Goal: Task Accomplishment & Management: Manage account settings

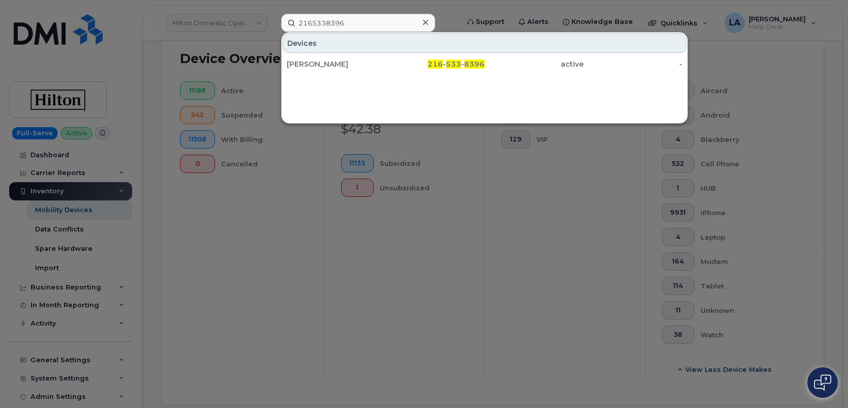
scroll to position [253, 0]
drag, startPoint x: 353, startPoint y: 22, endPoint x: 243, endPoint y: 21, distance: 109.8
click at [273, 21] on div "2165338396 Devices SCOTT HAWKINS 216 - 533 - 8396 active -" at bounding box center [366, 23] width 187 height 18
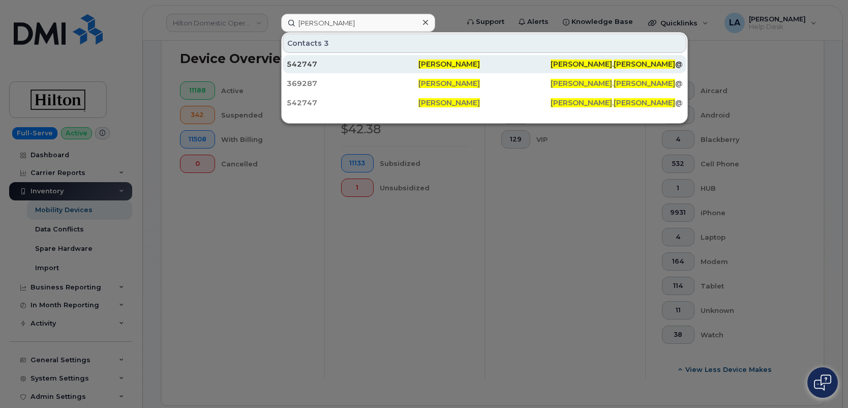
type input "[PERSON_NAME]"
click at [447, 61] on span "[PERSON_NAME]" at bounding box center [448, 63] width 61 height 9
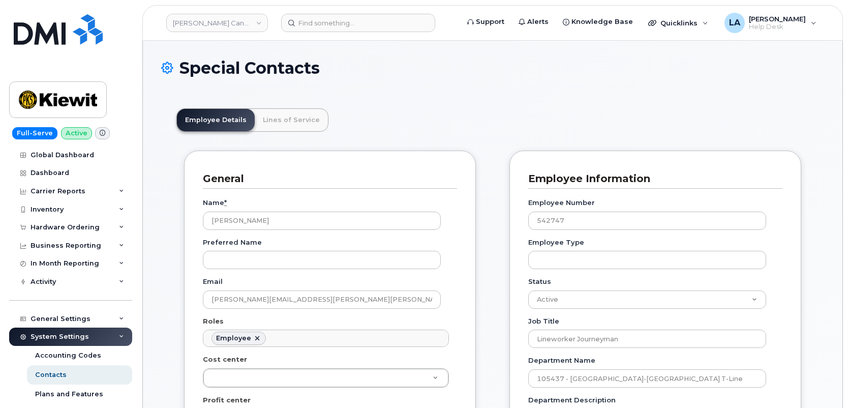
scroll to position [30, 0]
drag, startPoint x: 847, startPoint y: 102, endPoint x: 846, endPoint y: 127, distance: 25.4
click at [292, 121] on link "Lines of Service" at bounding box center [291, 120] width 73 height 22
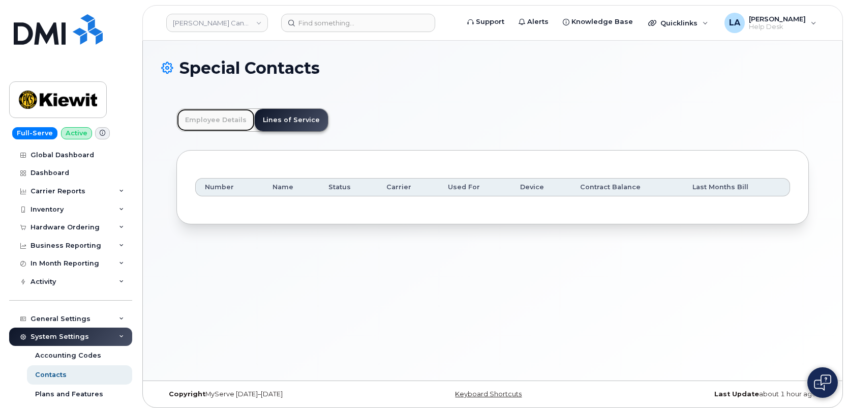
click at [214, 114] on link "Employee Details" at bounding box center [216, 120] width 78 height 22
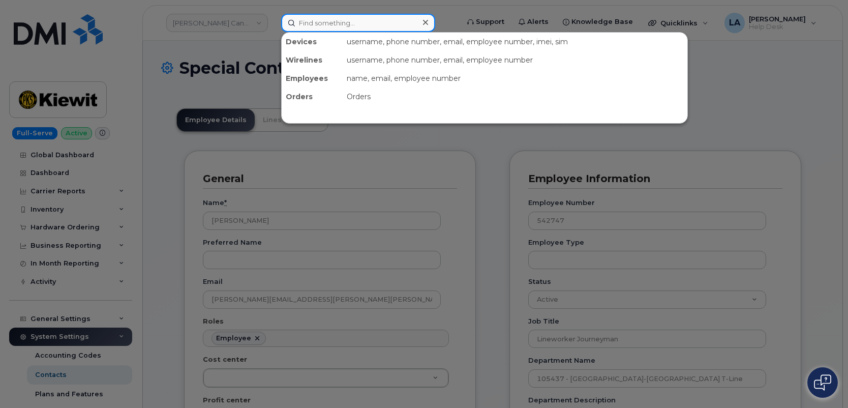
click at [325, 25] on input at bounding box center [358, 23] width 154 height 18
paste input "[PERSON_NAME]"
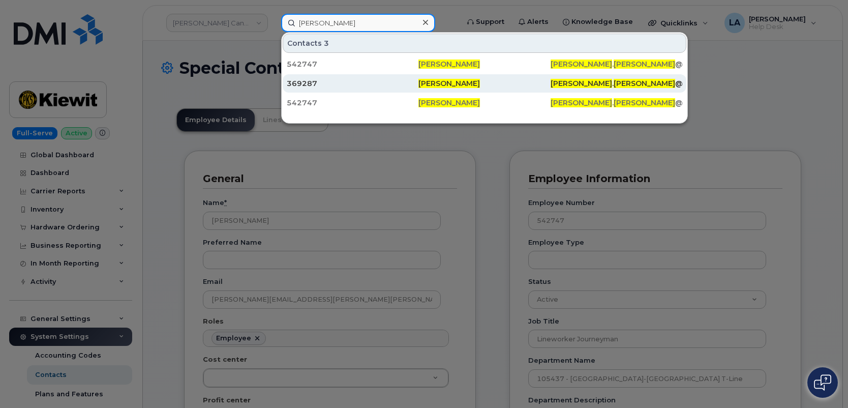
type input "[PERSON_NAME]"
click at [303, 85] on div "369287" at bounding box center [353, 83] width 132 height 10
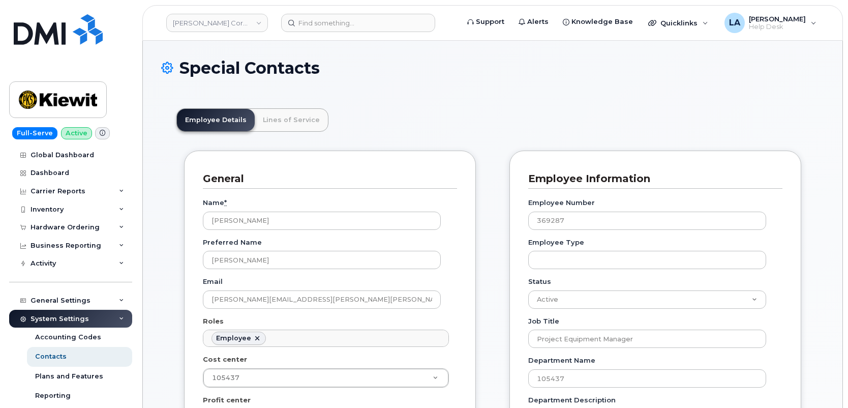
scroll to position [30, 0]
click at [280, 112] on link "Lines of Service" at bounding box center [291, 120] width 73 height 22
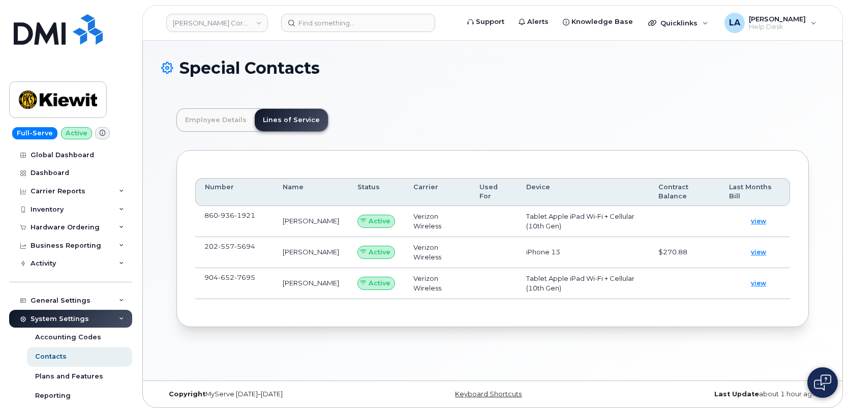
drag, startPoint x: 433, startPoint y: 151, endPoint x: 442, endPoint y: 148, distance: 9.3
click at [434, 151] on div "Number Name Status Carrier Used For Device Contract Balance Last Months Bill 86…" at bounding box center [492, 238] width 632 height 177
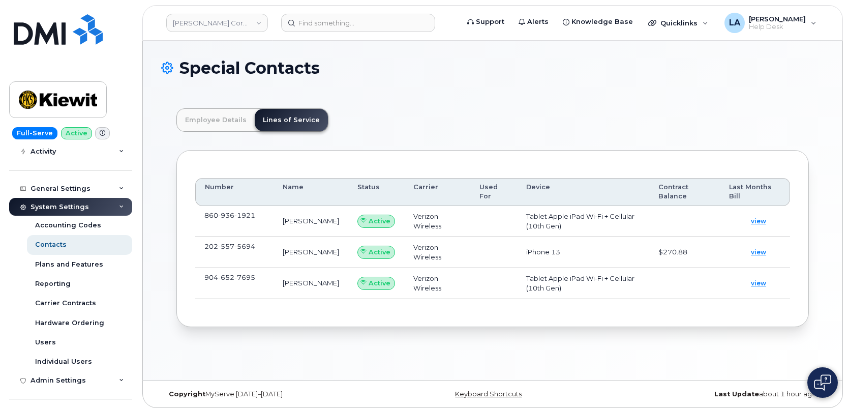
scroll to position [136, 0]
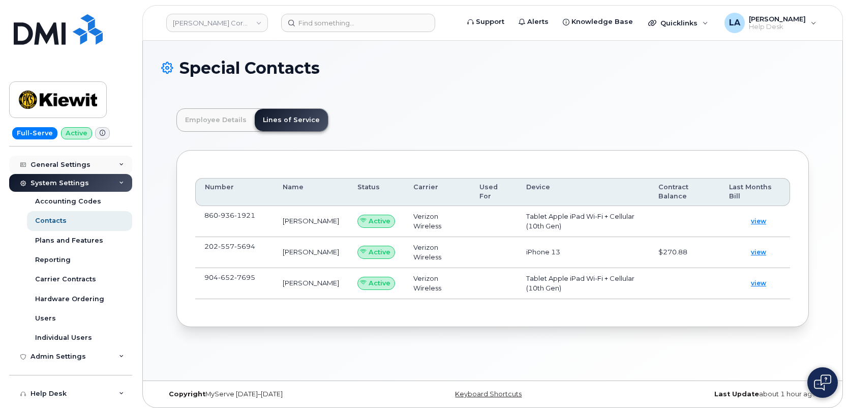
click at [119, 163] on icon at bounding box center [121, 164] width 5 height 5
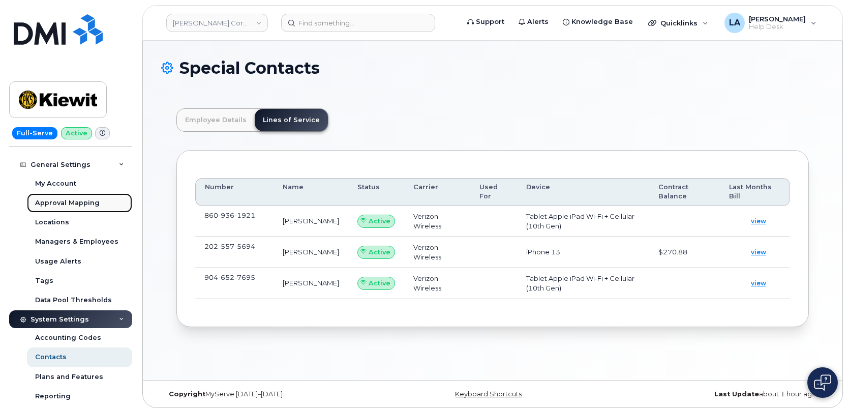
click at [61, 199] on div "Approval Mapping" at bounding box center [67, 202] width 65 height 9
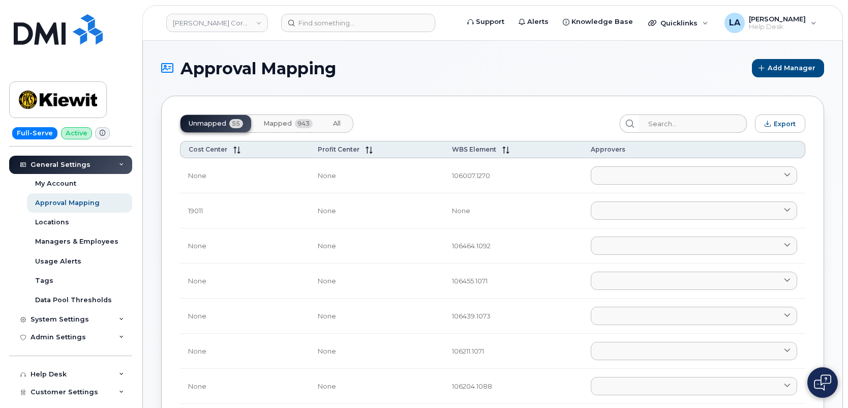
click at [273, 121] on span "Mapped" at bounding box center [277, 123] width 28 height 8
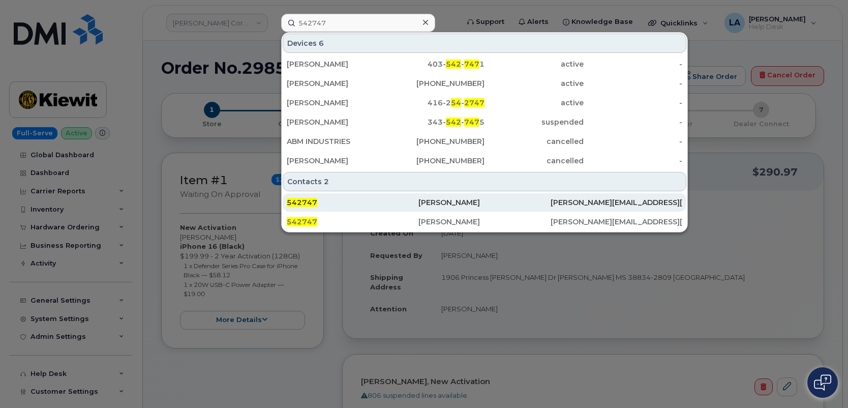
type input "542747"
click at [325, 205] on div "542747" at bounding box center [353, 202] width 132 height 10
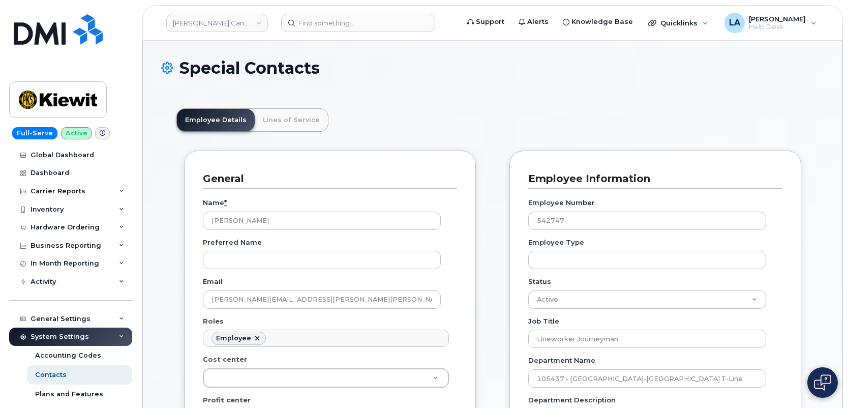
scroll to position [30, 0]
click at [293, 123] on link "Lines of Service" at bounding box center [291, 120] width 73 height 22
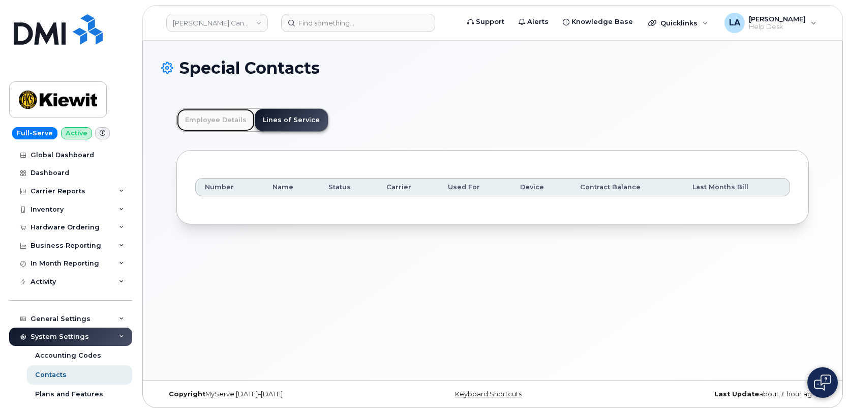
click at [216, 125] on link "Employee Details" at bounding box center [216, 120] width 78 height 22
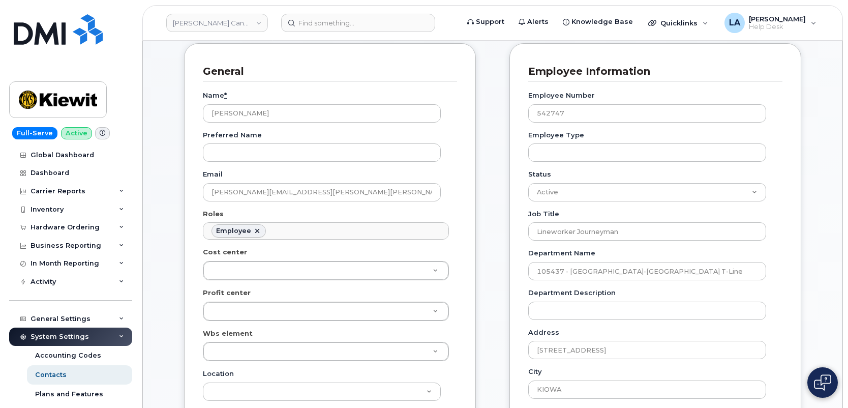
scroll to position [131, 0]
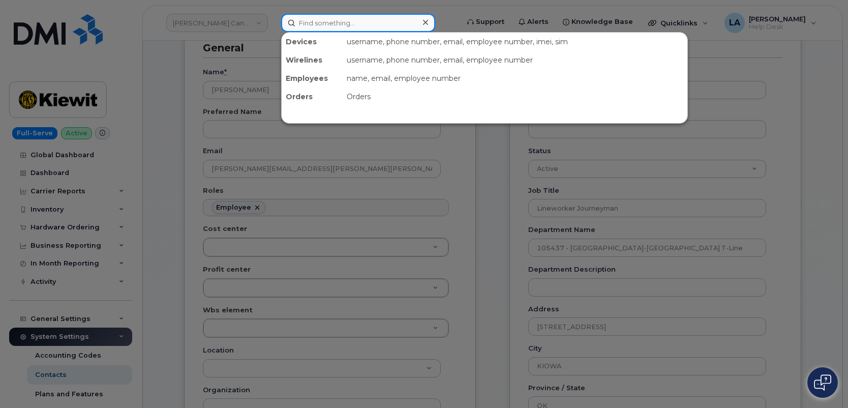
click at [329, 23] on input at bounding box center [358, 23] width 154 height 18
paste input "358011797607053"
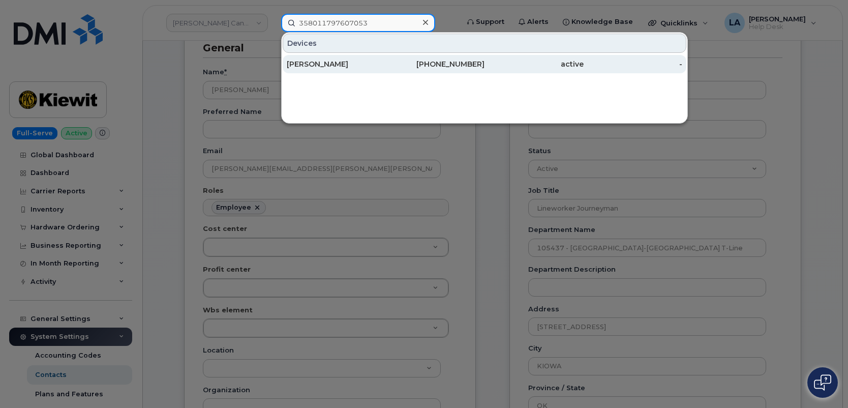
type input "358011797607053"
click at [325, 60] on div "[PERSON_NAME]" at bounding box center [336, 64] width 99 height 10
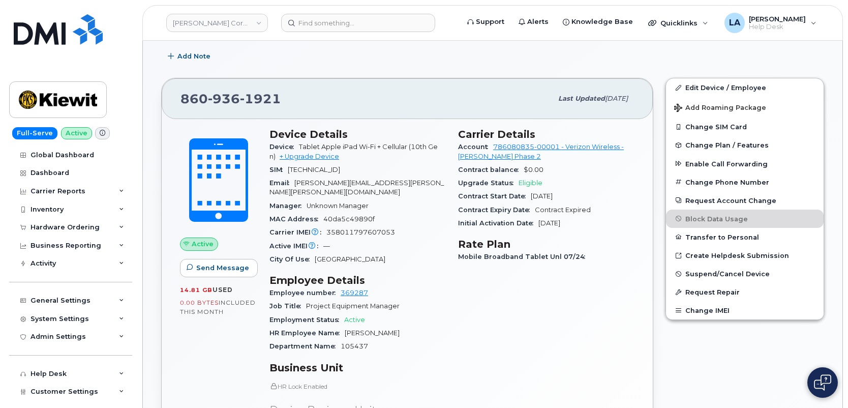
scroll to position [273, 0]
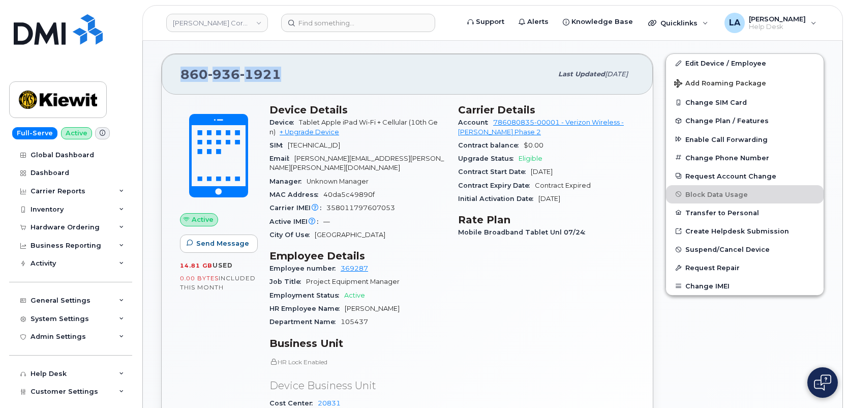
drag, startPoint x: 309, startPoint y: 75, endPoint x: 177, endPoint y: 74, distance: 132.6
click at [177, 74] on div "[PHONE_NUMBER] Last updated [DATE]" at bounding box center [407, 74] width 491 height 41
copy span "[PHONE_NUMBER]"
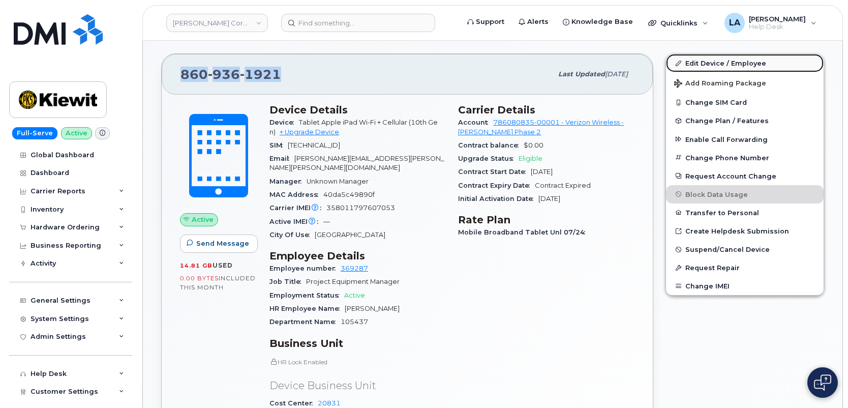
click at [696, 58] on link "Edit Device / Employee" at bounding box center [745, 63] width 158 height 18
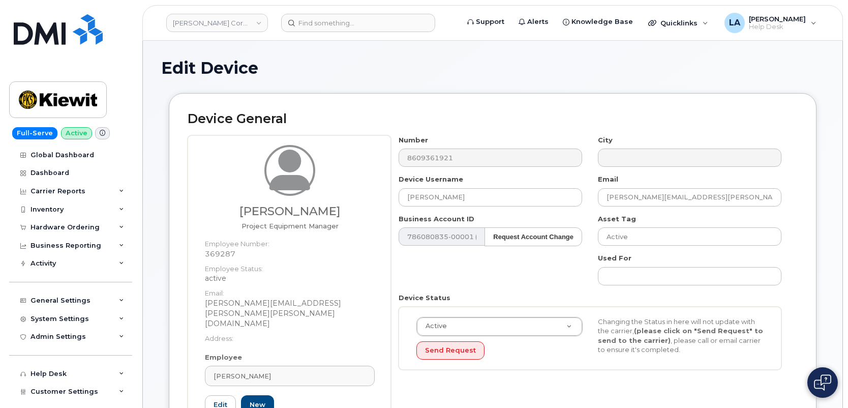
drag, startPoint x: 847, startPoint y: 96, endPoint x: 848, endPoint y: 128, distance: 32.0
drag, startPoint x: 847, startPoint y: 139, endPoint x: 850, endPoint y: 170, distance: 31.1
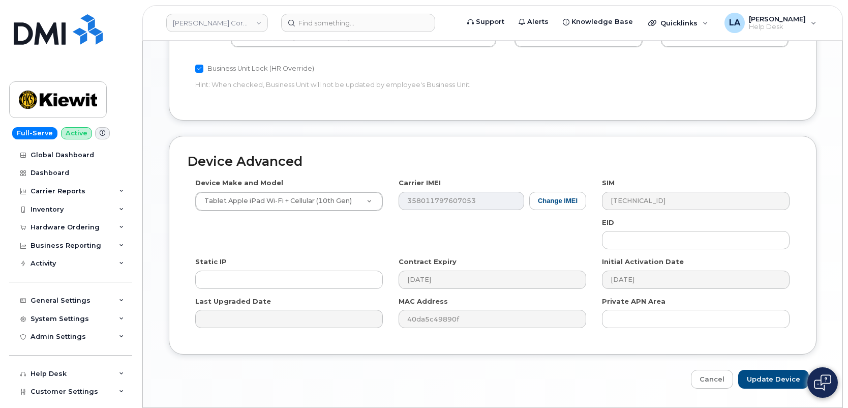
scroll to position [616, 0]
click at [768, 369] on input "Update Device" at bounding box center [773, 378] width 71 height 19
type input "Saving..."
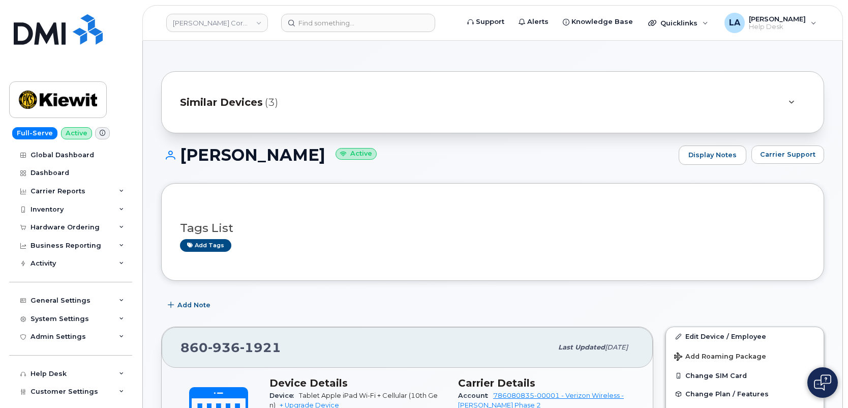
drag, startPoint x: 847, startPoint y: 96, endPoint x: 847, endPoint y: 119, distance: 23.4
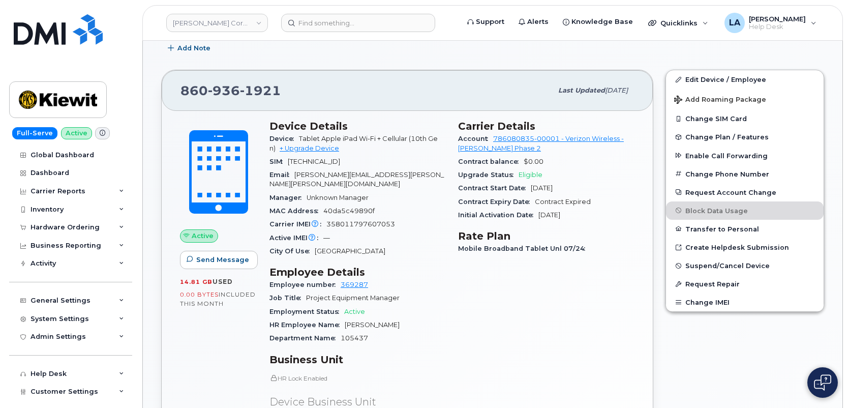
scroll to position [255, 0]
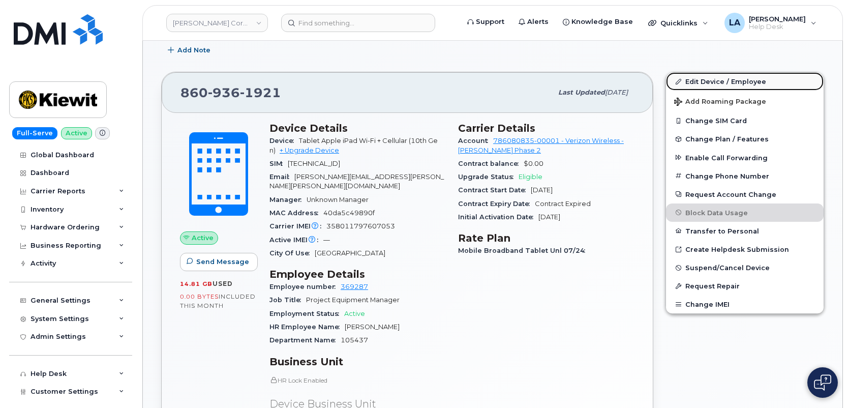
click at [694, 81] on link "Edit Device / Employee" at bounding box center [745, 81] width 158 height 18
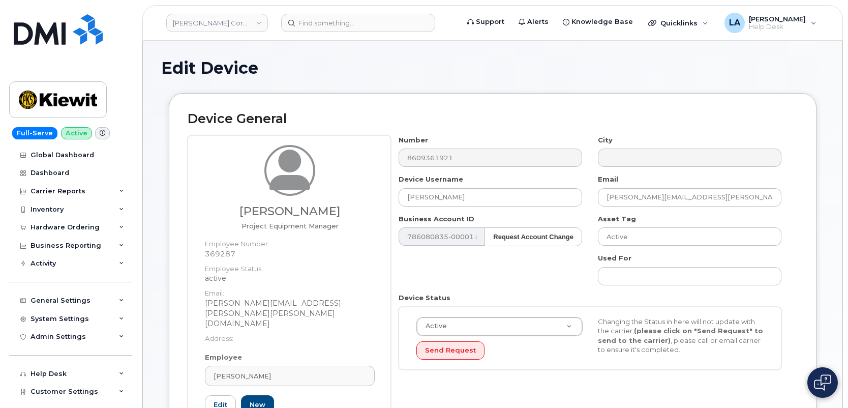
click at [783, 85] on div "Edit Device" at bounding box center [492, 76] width 663 height 34
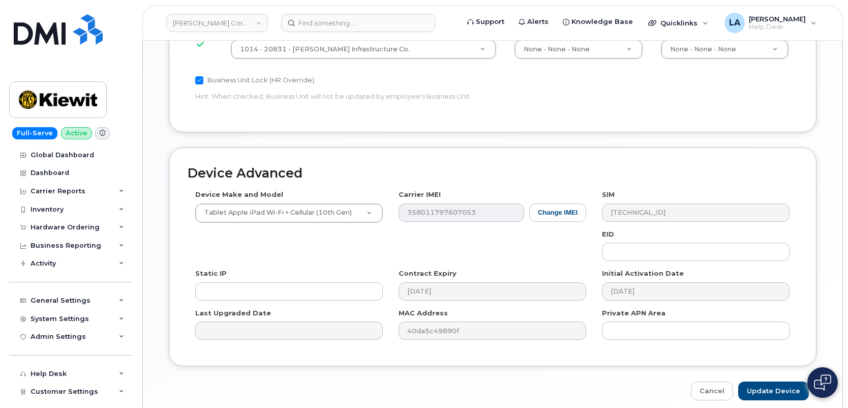
scroll to position [627, 0]
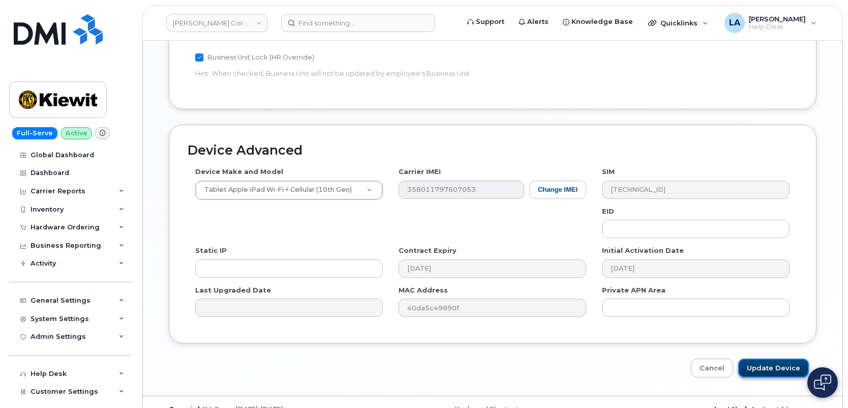
click at [763, 358] on input "Update Device" at bounding box center [773, 367] width 71 height 19
type input "Saving..."
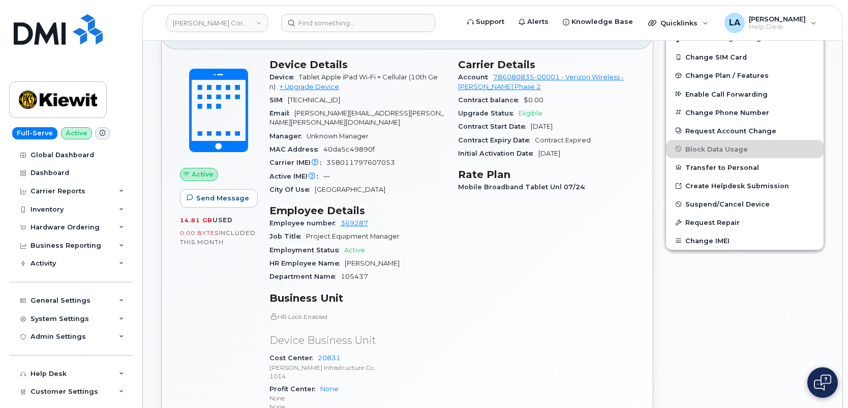
scroll to position [215, 0]
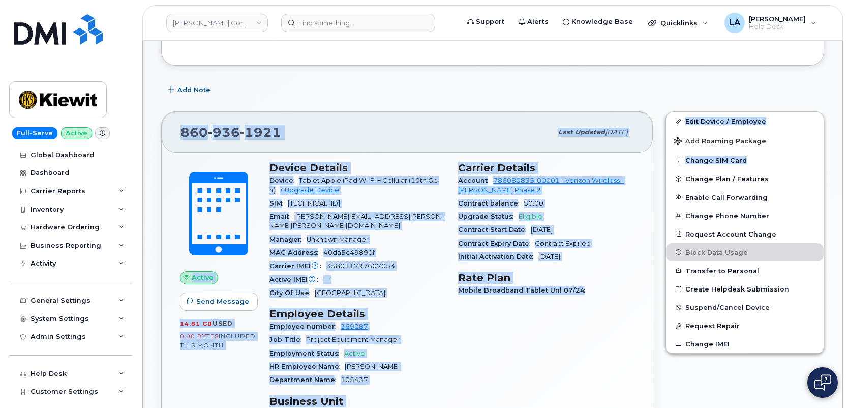
drag, startPoint x: 847, startPoint y: 92, endPoint x: 848, endPoint y: 162, distance: 69.6
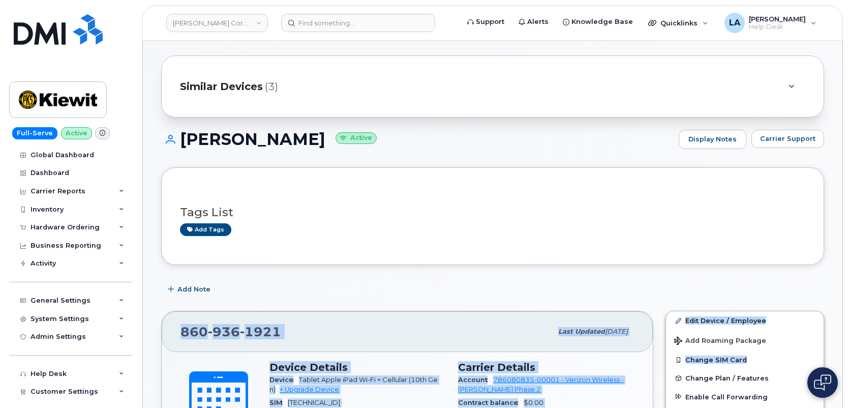
scroll to position [0, 0]
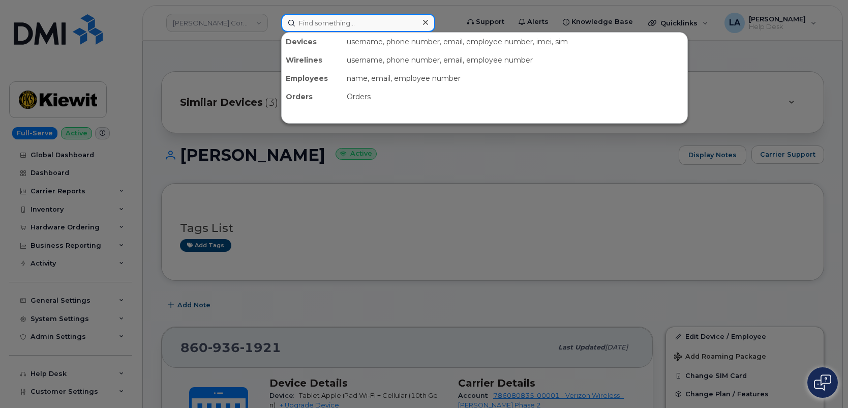
click at [380, 21] on input at bounding box center [358, 23] width 154 height 18
click at [350, 17] on input at bounding box center [358, 23] width 154 height 18
click at [370, 17] on input at bounding box center [358, 23] width 154 height 18
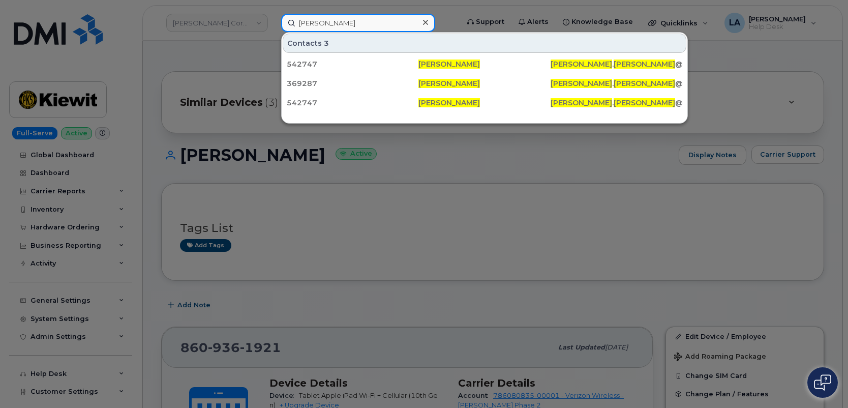
type input "[PERSON_NAME]"
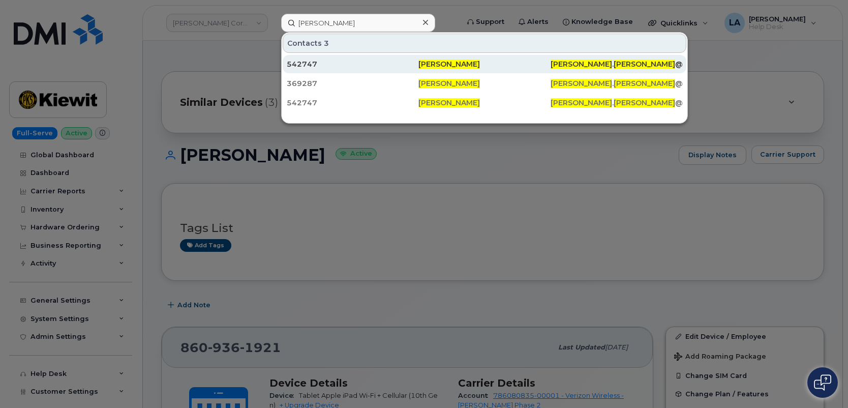
click at [295, 66] on div "542747" at bounding box center [353, 64] width 132 height 10
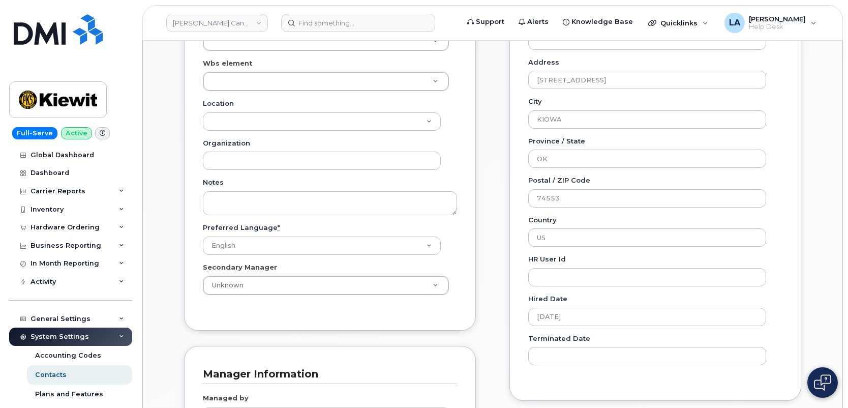
scroll to position [440, 0]
